Goal: Information Seeking & Learning: Learn about a topic

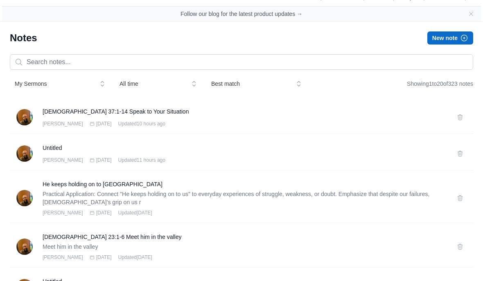
scroll to position [14, 0]
click at [109, 108] on h3 "[DEMOGRAPHIC_DATA] 37:1-14 Speak to Your Situation" at bounding box center [245, 112] width 404 height 8
click at [115, 113] on h3 "[DEMOGRAPHIC_DATA] 37:1-14 Speak to Your Situation" at bounding box center [245, 112] width 404 height 8
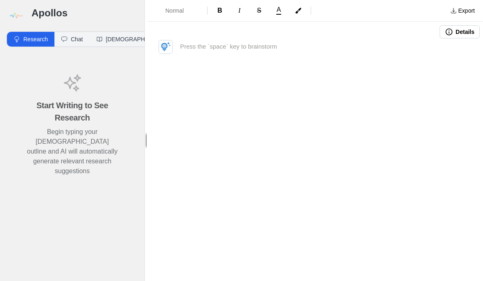
click at [423, 75] on div at bounding box center [314, 77] width 327 height 71
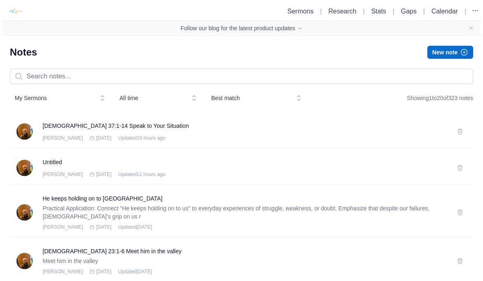
click at [113, 125] on h3 "[DEMOGRAPHIC_DATA] 37:1-14 Speak to Your Situation" at bounding box center [245, 126] width 404 height 8
click at [71, 161] on h3 "Untitled" at bounding box center [245, 162] width 404 height 8
